Goal: Use online tool/utility: Utilize a website feature to perform a specific function

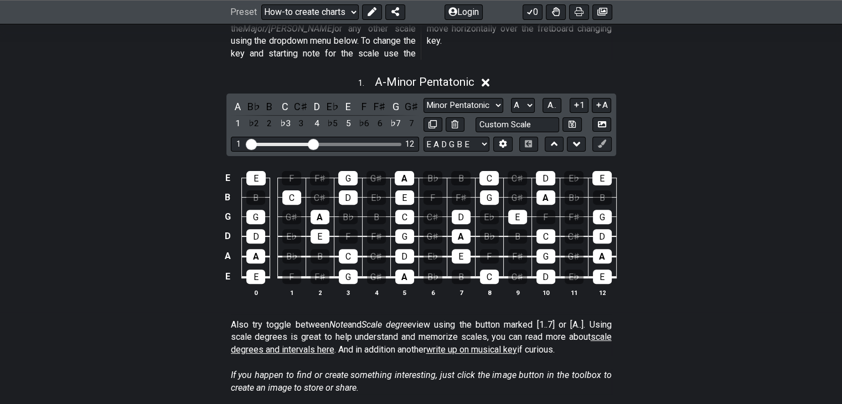
scroll to position [332, 0]
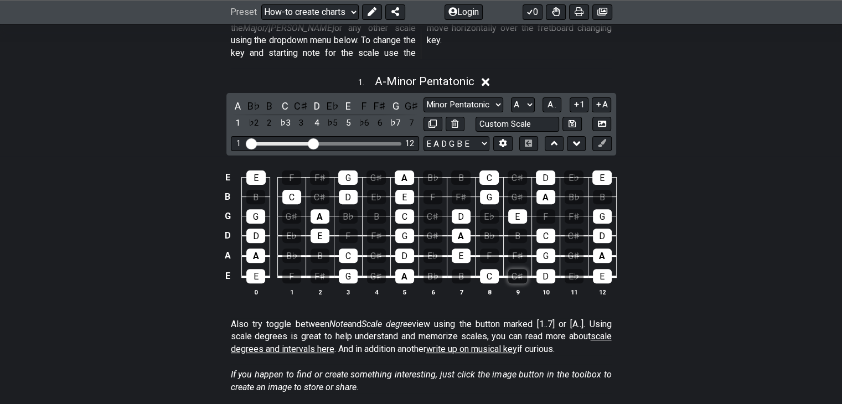
click at [518, 269] on div "C♯" at bounding box center [517, 276] width 19 height 14
click at [490, 269] on div "C" at bounding box center [489, 276] width 19 height 14
click at [284, 99] on div "C" at bounding box center [285, 106] width 14 height 15
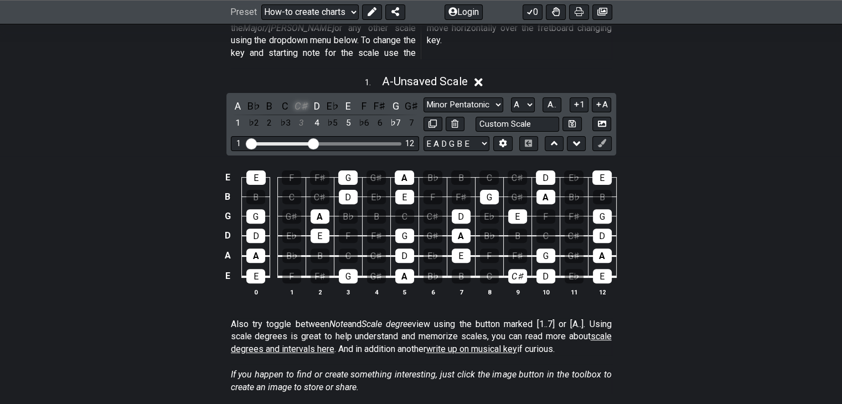
click at [299, 99] on div "C♯" at bounding box center [301, 106] width 14 height 15
click at [319, 99] on div "D" at bounding box center [317, 106] width 14 height 15
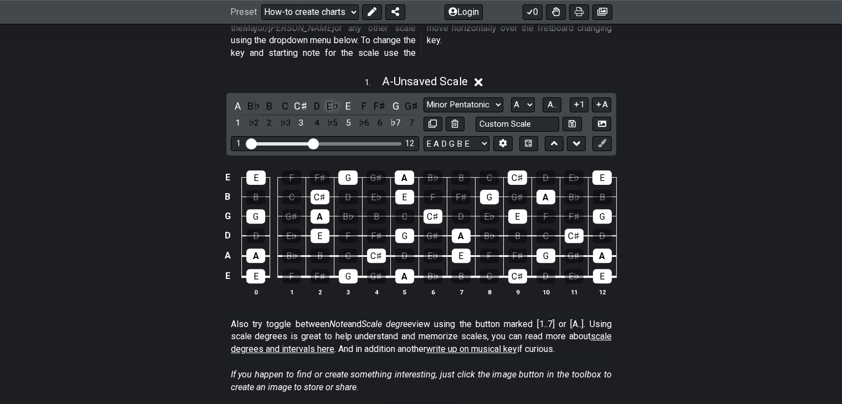
click at [330, 99] on div "E♭" at bounding box center [333, 106] width 14 height 15
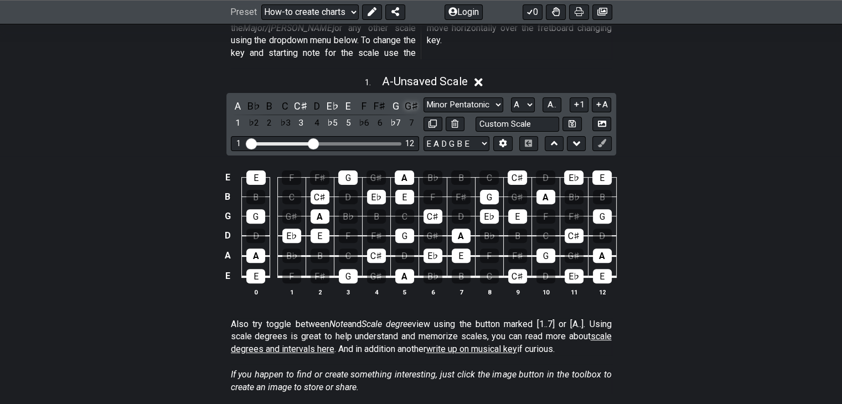
click at [410, 99] on div "G♯" at bounding box center [411, 106] width 14 height 15
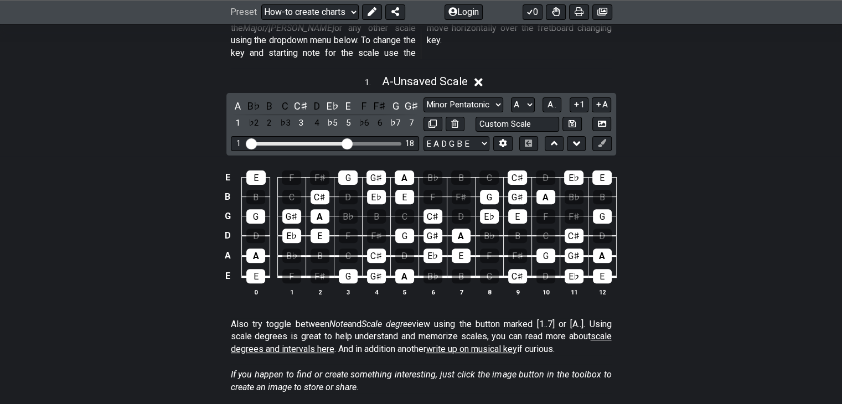
drag, startPoint x: 312, startPoint y: 131, endPoint x: 346, endPoint y: 138, distance: 34.0
click at [346, 143] on input "Visible fret range" at bounding box center [324, 143] width 157 height 0
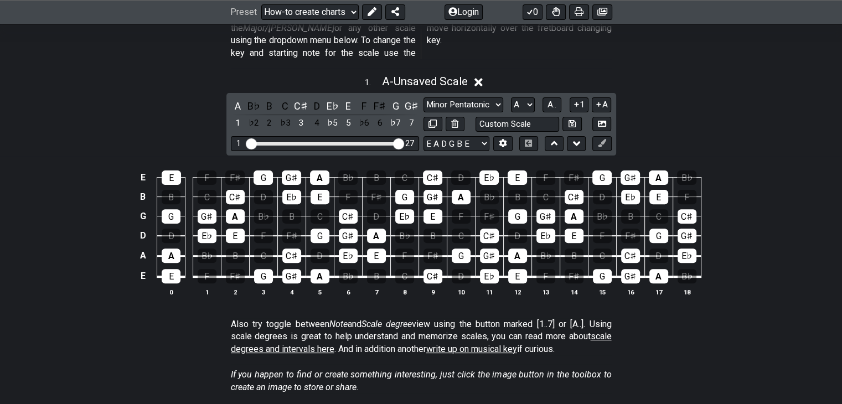
drag, startPoint x: 345, startPoint y: 131, endPoint x: 420, endPoint y: 139, distance: 75.7
click at [404, 143] on input "Visible fret range" at bounding box center [324, 143] width 157 height 0
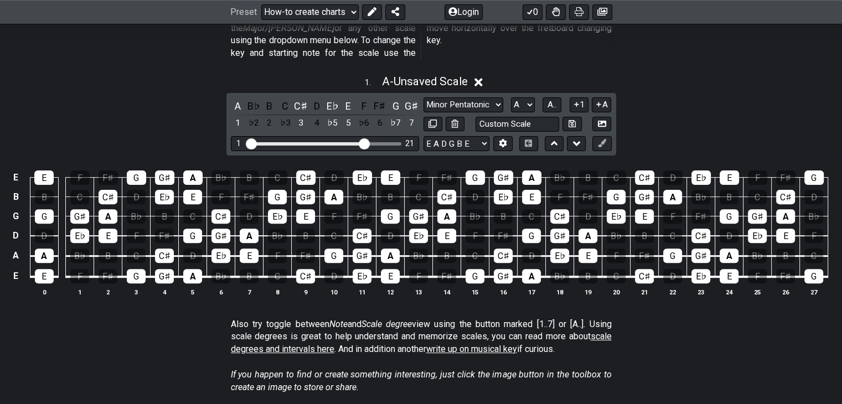
drag, startPoint x: 399, startPoint y: 127, endPoint x: 363, endPoint y: 127, distance: 36.0
click at [363, 143] on input "Visible fret range" at bounding box center [324, 143] width 157 height 0
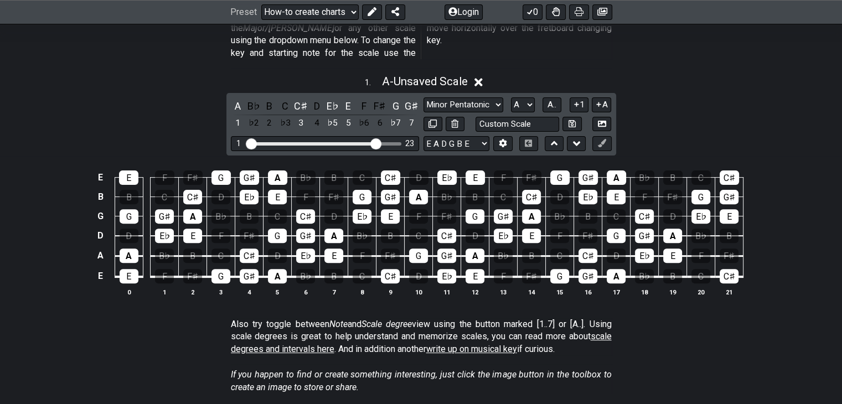
drag, startPoint x: 363, startPoint y: 127, endPoint x: 378, endPoint y: 131, distance: 15.4
click at [378, 143] on input "Visible fret range" at bounding box center [324, 143] width 157 height 0
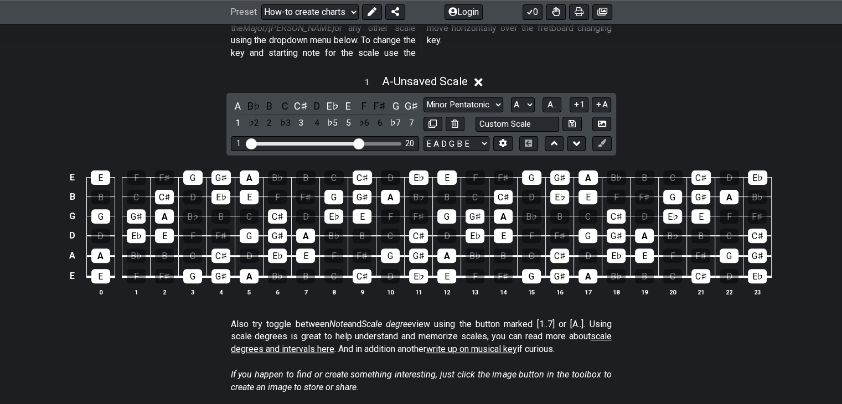
drag, startPoint x: 378, startPoint y: 131, endPoint x: 356, endPoint y: 131, distance: 21.6
click at [356, 143] on input "Visible fret range" at bounding box center [324, 143] width 157 height 0
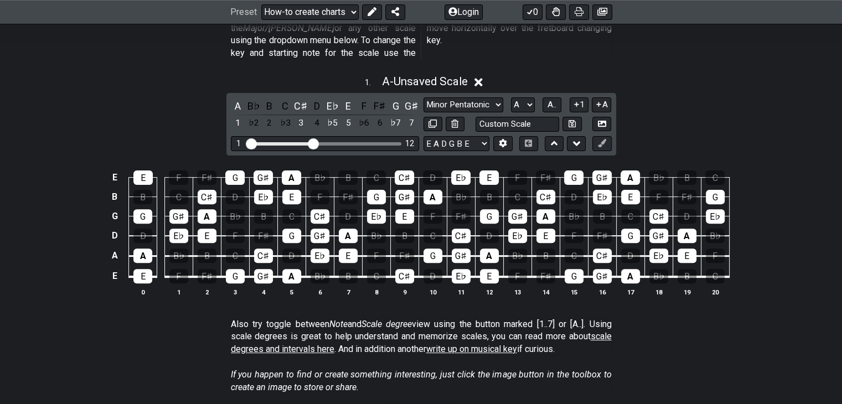
drag, startPoint x: 356, startPoint y: 131, endPoint x: 312, endPoint y: 131, distance: 43.8
click at [312, 143] on input "Visible fret range" at bounding box center [324, 143] width 157 height 0
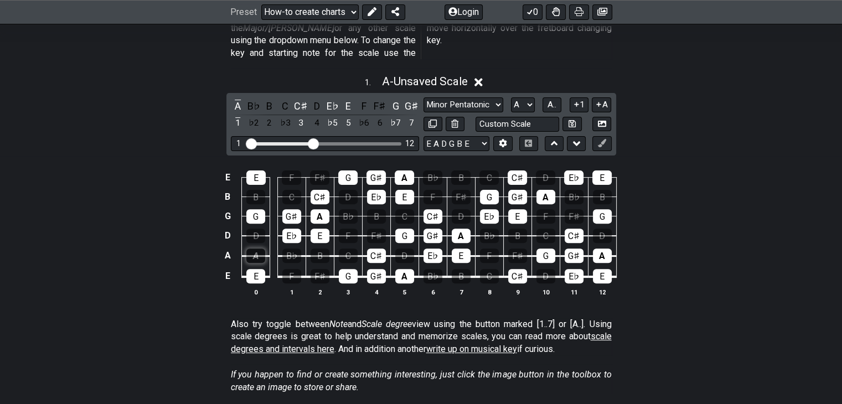
click at [253, 249] on div "A" at bounding box center [255, 256] width 19 height 14
click at [258, 249] on div "A" at bounding box center [255, 256] width 19 height 14
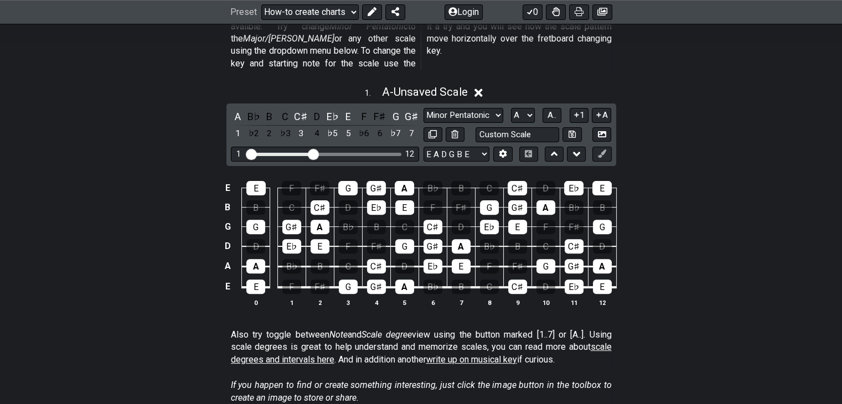
scroll to position [303, 0]
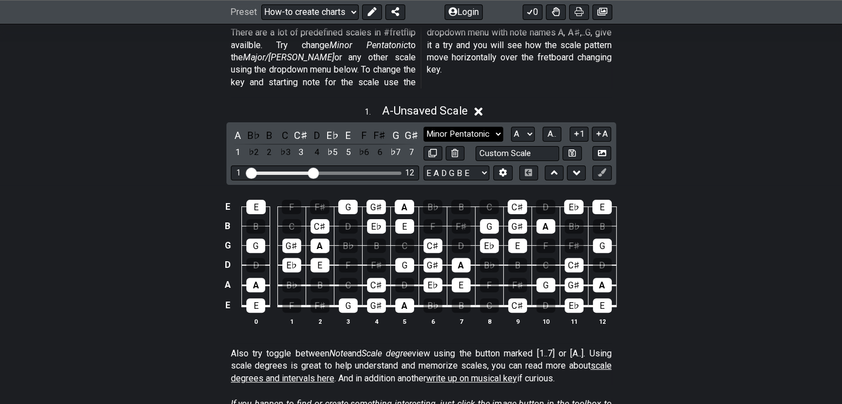
click at [494, 127] on select "Minor Pentatonic New Scale Minor Pentatonic Major Pentatonic Minor Blues Major …" at bounding box center [464, 134] width 80 height 15
click at [480, 127] on select "Minor Pentatonic New Scale Minor Pentatonic Major Pentatonic Minor Blues Major …" at bounding box center [464, 134] width 80 height 15
click at [723, 186] on div "E E F F♯ G G♯ A B♭ B C C♯ D E♭ E B B C C♯ D E♭ E F F♯ G G♯ A B♭ B G G G♯ A B♭ B…" at bounding box center [421, 264] width 842 height 156
